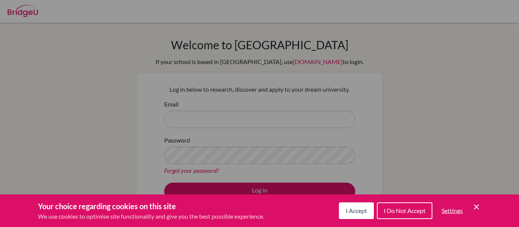
click at [354, 209] on span "I Accept" at bounding box center [356, 210] width 21 height 7
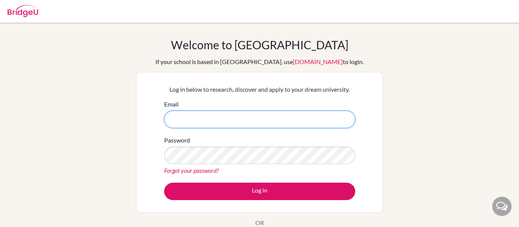
click at [190, 124] on input "Email" at bounding box center [259, 119] width 191 height 17
type input "[EMAIL_ADDRESS][DOMAIN_NAME]"
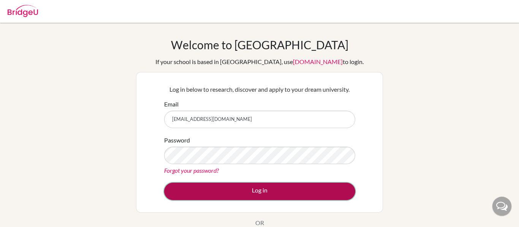
click at [249, 184] on button "Log in" at bounding box center [259, 191] width 191 height 17
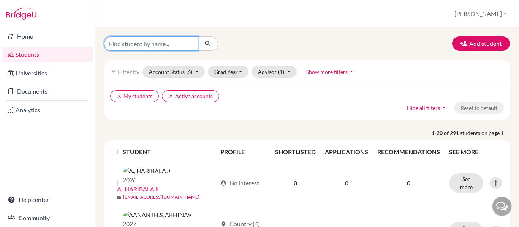
click at [145, 46] on input "Find student by name..." at bounding box center [151, 43] width 94 height 14
type input "haribalaji"
click button "submit" at bounding box center [208, 43] width 20 height 14
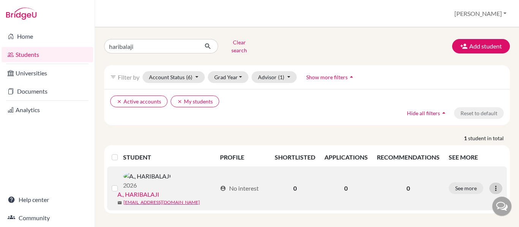
click at [495, 185] on icon at bounding box center [496, 189] width 8 height 8
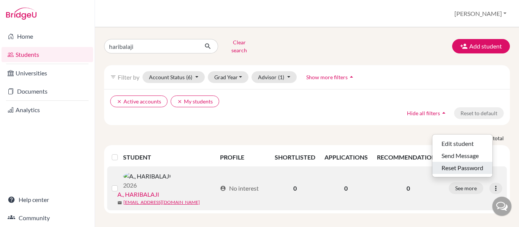
click at [463, 164] on button "Reset Password" at bounding box center [462, 168] width 60 height 12
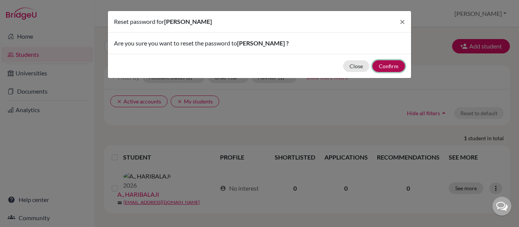
click at [380, 67] on button "Confirm" at bounding box center [388, 66] width 33 height 12
